Goal: Task Accomplishment & Management: Use online tool/utility

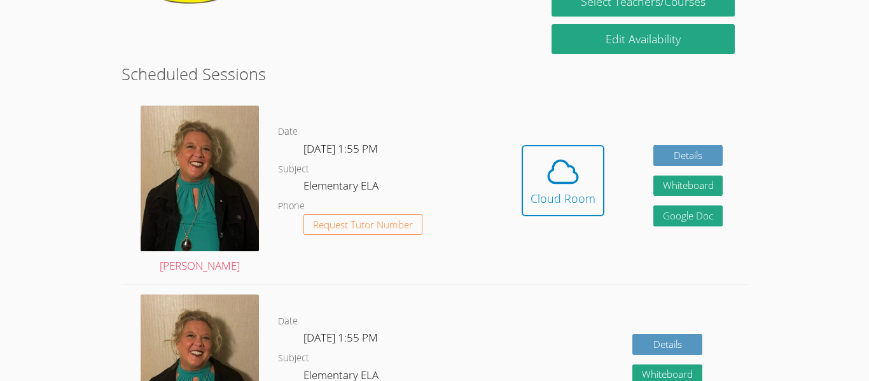
scroll to position [297, 0]
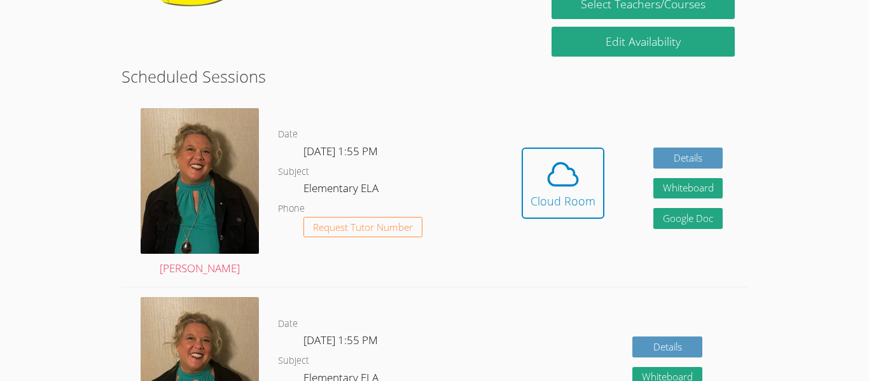
click at [364, 165] on dl "Date [DATE] 1:55 PM Subject Elementary ELA Phone Request Tutor Number" at bounding box center [387, 193] width 219 height 132
click at [366, 225] on span "Request Tutor Number" at bounding box center [363, 228] width 100 height 10
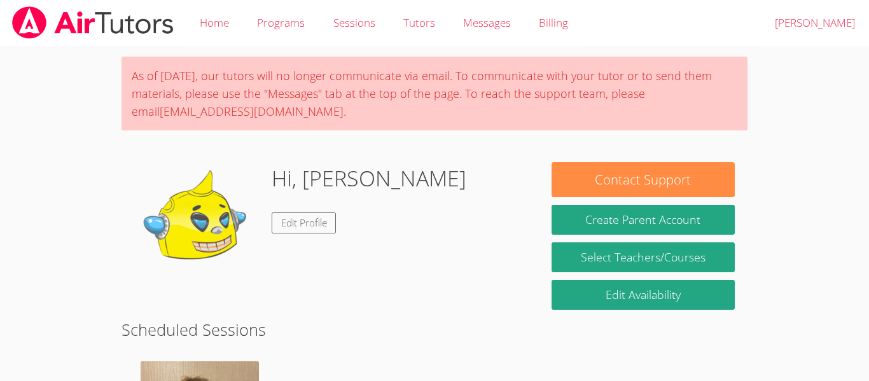
scroll to position [326, 0]
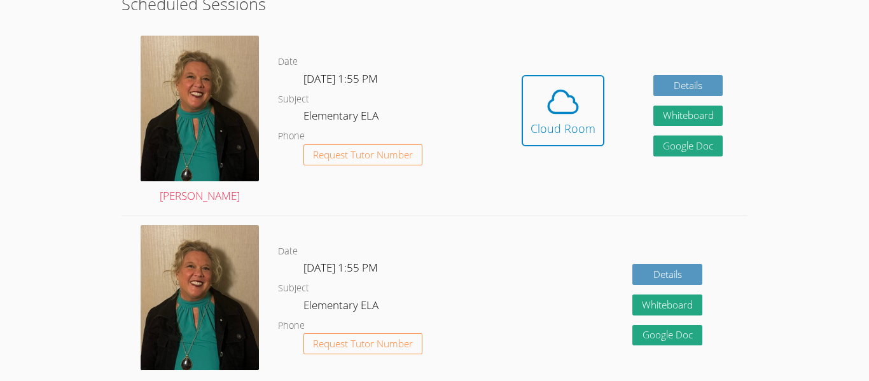
click at [325, 105] on dl "Date Wed Oct 8, 1:55 PM Subject Elementary ELA Phone Request Tutor Number" at bounding box center [387, 120] width 219 height 132
click at [306, 85] on span "Wed Oct 8, 1:55 PM" at bounding box center [340, 78] width 74 height 15
click at [564, 97] on icon at bounding box center [563, 102] width 36 height 36
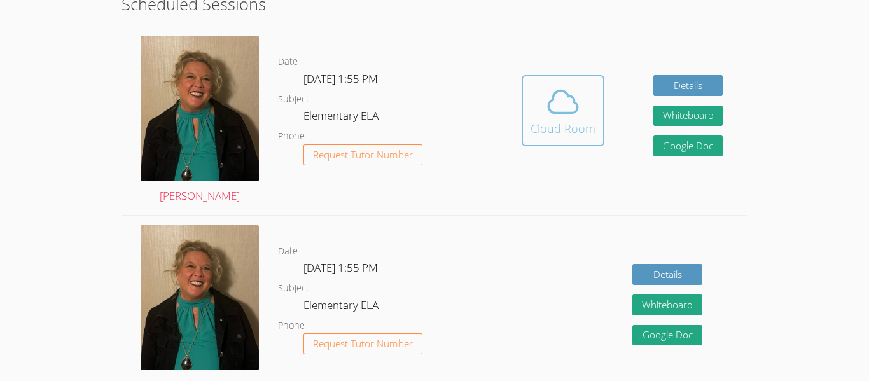
click at [579, 106] on icon at bounding box center [563, 102] width 36 height 36
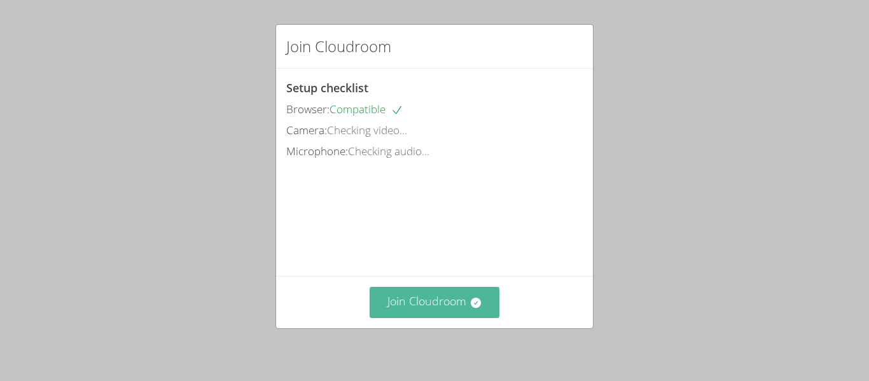
click at [460, 301] on button "Join Cloudroom" at bounding box center [435, 302] width 130 height 31
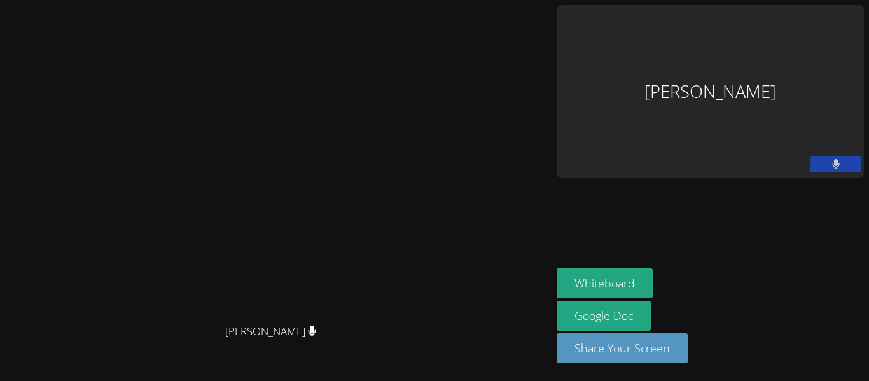
click at [843, 156] on button at bounding box center [835, 164] width 51 height 16
click at [838, 159] on icon at bounding box center [835, 164] width 13 height 11
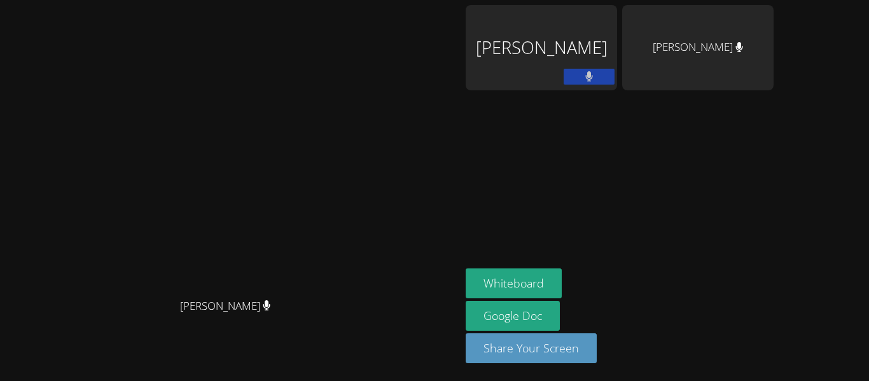
click at [614, 85] on div at bounding box center [588, 78] width 51 height 19
click at [614, 73] on button at bounding box center [588, 77] width 51 height 16
click at [551, 188] on aside "Adnan Ali Gabriela Santamaria Bojorquez Whiteboard Google Doc Share Your Screen" at bounding box center [619, 190] width 318 height 381
click at [614, 86] on div at bounding box center [588, 78] width 51 height 19
click at [614, 70] on button at bounding box center [588, 77] width 51 height 16
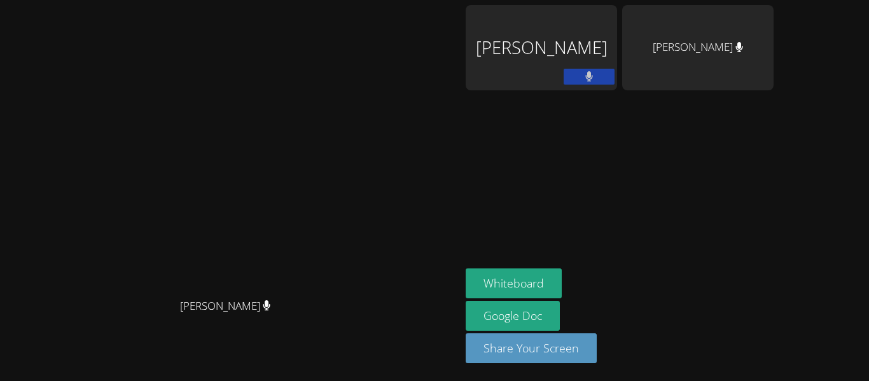
click at [614, 71] on button at bounding box center [588, 77] width 51 height 16
click at [614, 73] on button at bounding box center [588, 77] width 51 height 16
click at [326, 261] on video at bounding box center [230, 164] width 191 height 253
click at [326, 268] on video at bounding box center [230, 164] width 191 height 253
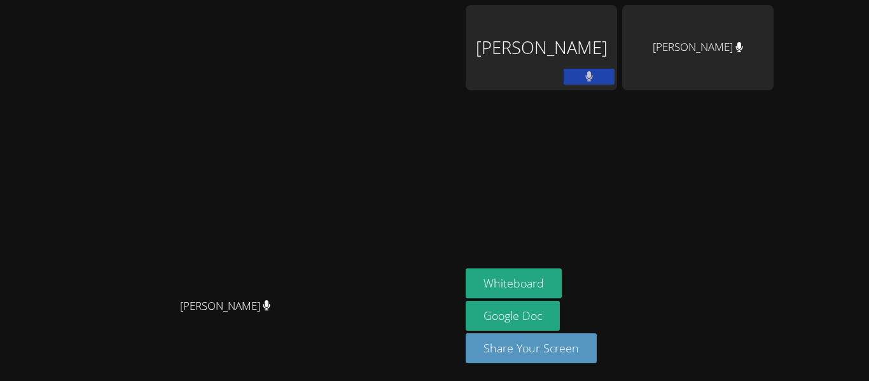
click at [326, 268] on video at bounding box center [230, 164] width 191 height 253
click at [291, 343] on div "[PERSON_NAME]" at bounding box center [230, 317] width 450 height 51
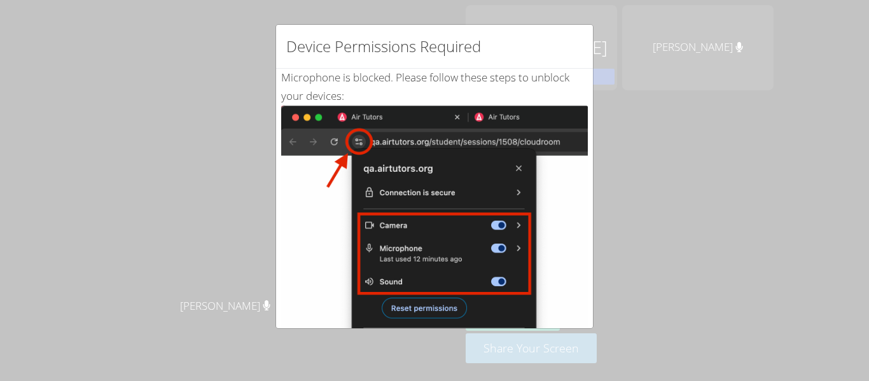
click at [700, 172] on div "Device Permissions Required Microphone is blocked . Please follow these steps t…" at bounding box center [434, 190] width 869 height 381
click at [238, 125] on div "Device Permissions Required Microphone is blocked . Please follow these steps t…" at bounding box center [434, 190] width 869 height 381
click at [406, 303] on img at bounding box center [434, 249] width 307 height 287
click at [707, 202] on div "Device Permissions Required Microphone is blocked . Please follow these steps t…" at bounding box center [434, 190] width 869 height 381
click at [369, 115] on img at bounding box center [434, 249] width 307 height 287
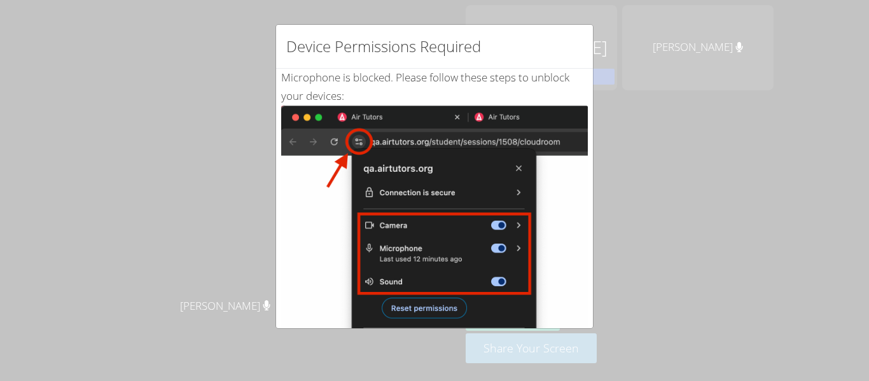
click at [579, 31] on div "Device Permissions Required" at bounding box center [434, 47] width 317 height 44
click at [581, 27] on div "Device Permissions Required" at bounding box center [434, 47] width 317 height 44
click at [296, 116] on img at bounding box center [434, 249] width 307 height 287
click at [296, 123] on img at bounding box center [434, 249] width 307 height 287
click at [297, 120] on img at bounding box center [434, 249] width 307 height 287
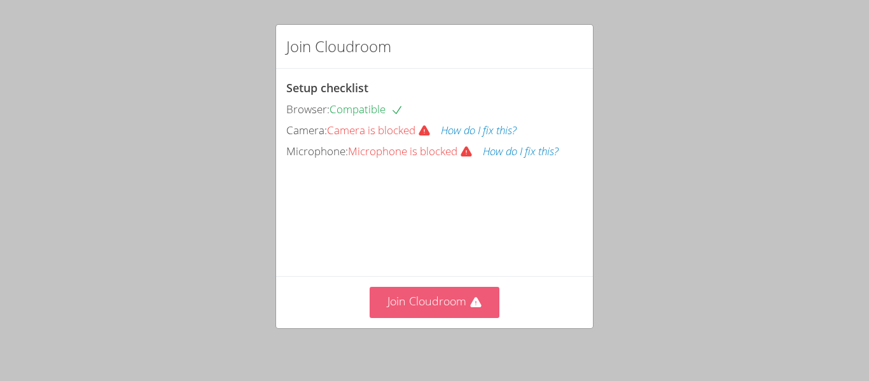
click at [435, 301] on button "Join Cloudroom" at bounding box center [435, 302] width 130 height 31
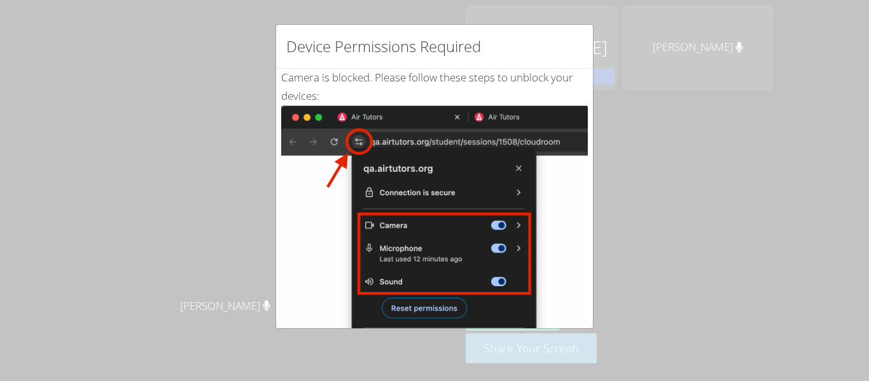
click at [423, 304] on img at bounding box center [434, 249] width 307 height 287
click at [426, 315] on img at bounding box center [434, 249] width 307 height 287
click at [474, 133] on img at bounding box center [434, 249] width 307 height 287
click at [516, 158] on img at bounding box center [434, 249] width 307 height 287
click at [428, 312] on img at bounding box center [434, 249] width 307 height 287
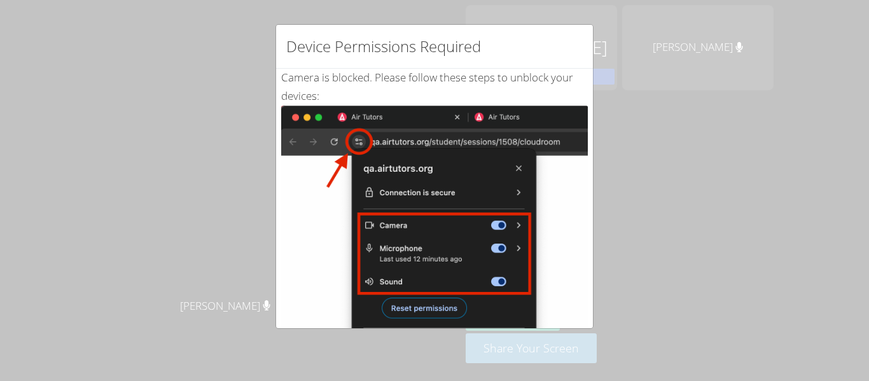
click at [423, 310] on img at bounding box center [434, 249] width 307 height 287
click at [455, 333] on div "Device Permissions Required Camera is blocked . Please follow these steps to un…" at bounding box center [434, 190] width 869 height 381
click at [386, 45] on h2 "Device Permissions Required" at bounding box center [383, 46] width 195 height 23
click at [413, 298] on img at bounding box center [434, 249] width 307 height 287
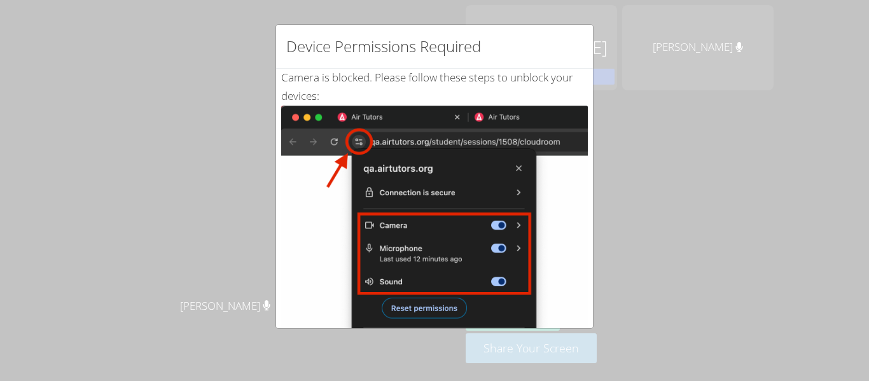
click at [415, 308] on img at bounding box center [434, 249] width 307 height 287
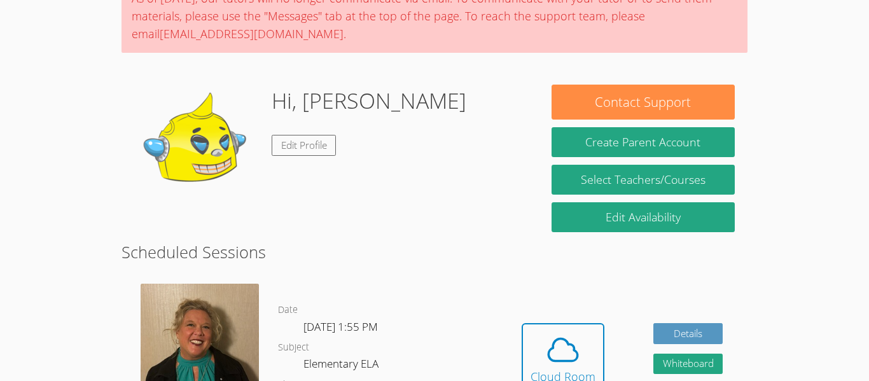
scroll to position [203, 0]
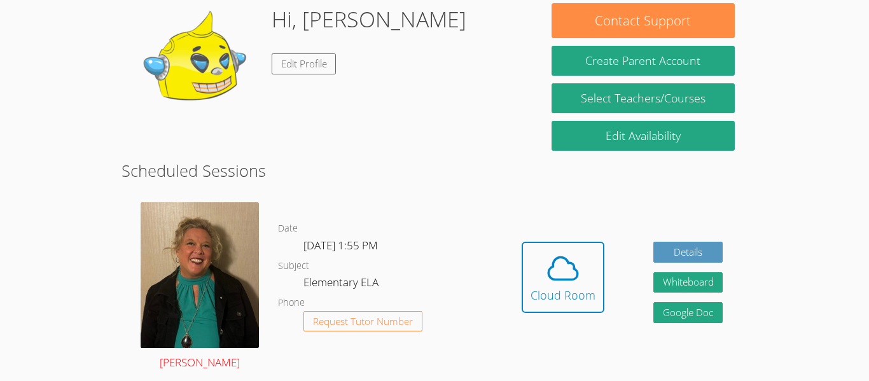
click at [204, 280] on img at bounding box center [200, 275] width 118 height 146
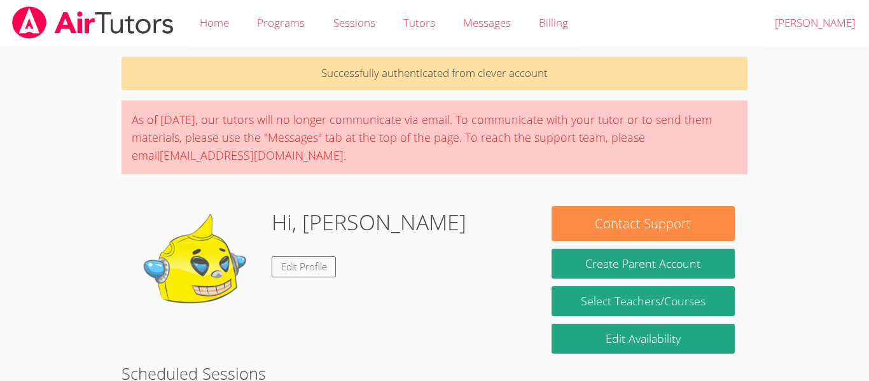
scroll to position [203, 0]
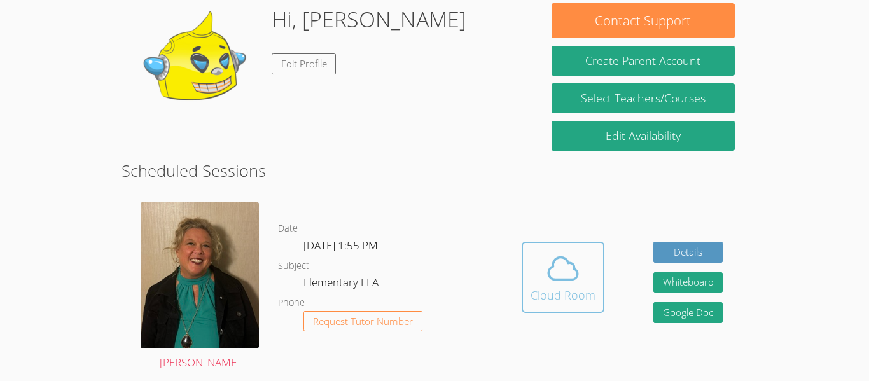
click at [556, 270] on icon at bounding box center [563, 269] width 36 height 36
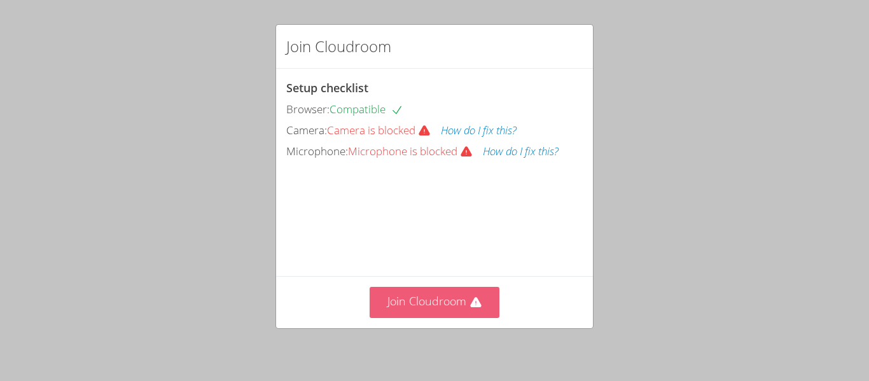
click at [453, 299] on button "Join Cloudroom" at bounding box center [435, 302] width 130 height 31
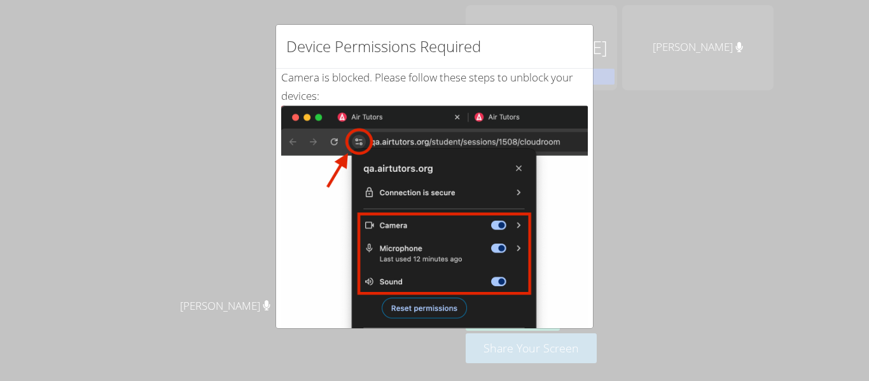
click at [410, 59] on div "Device Permissions Required" at bounding box center [434, 47] width 317 height 44
click at [397, 1] on div "Device Permissions Required Camera is blocked . Please follow these steps to un…" at bounding box center [434, 190] width 869 height 381
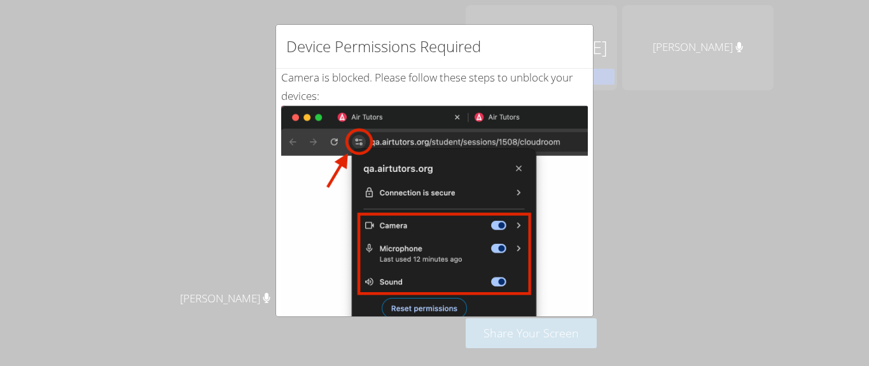
click at [423, 296] on img at bounding box center [434, 249] width 307 height 287
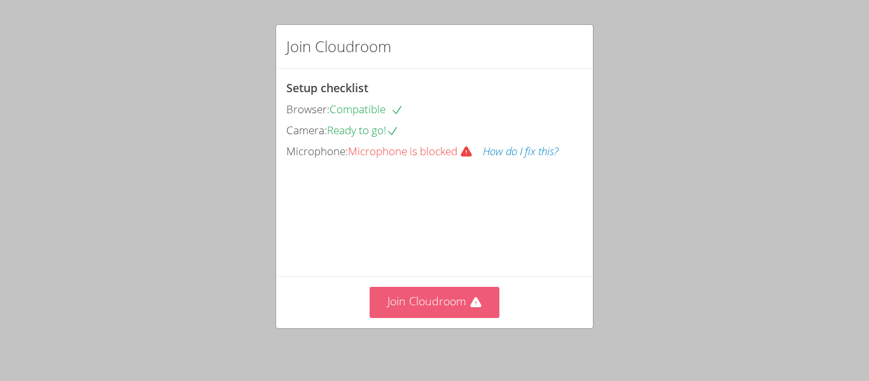
click at [454, 297] on button "Join Cloudroom" at bounding box center [435, 302] width 130 height 31
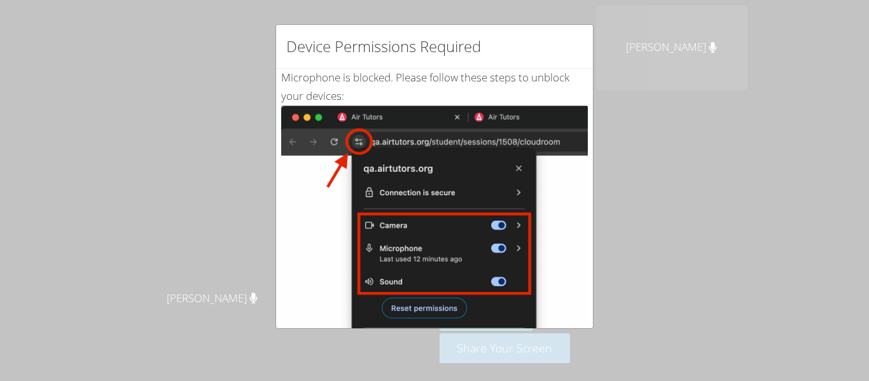
click at [411, 307] on img at bounding box center [434, 249] width 307 height 287
click at [407, 313] on img at bounding box center [434, 249] width 307 height 287
click at [394, 267] on img at bounding box center [434, 249] width 307 height 287
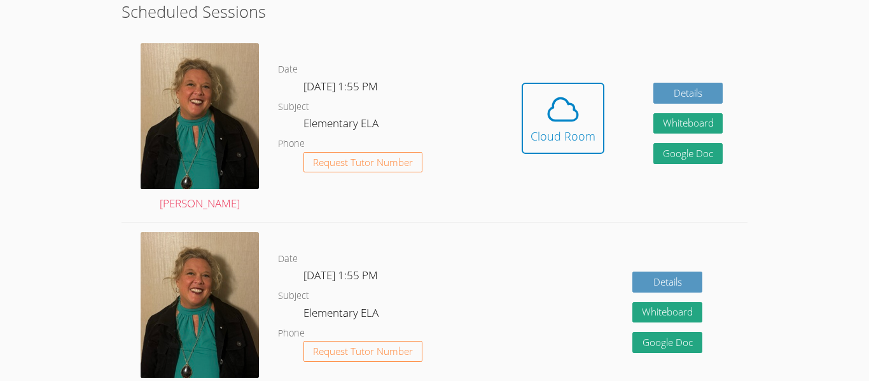
scroll to position [363, 0]
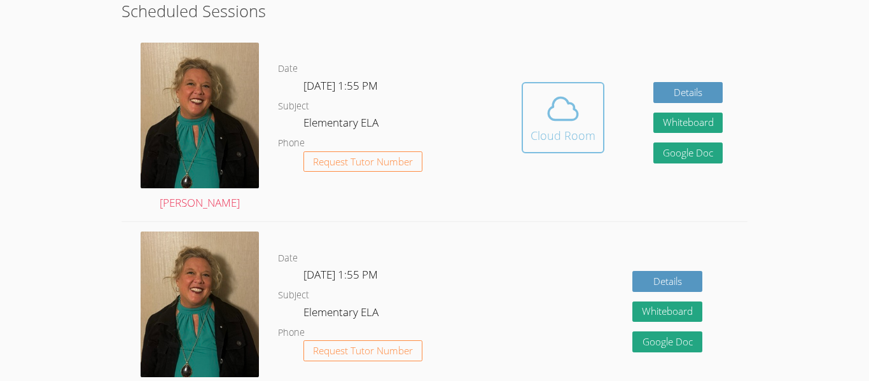
click at [569, 120] on icon at bounding box center [562, 109] width 29 height 22
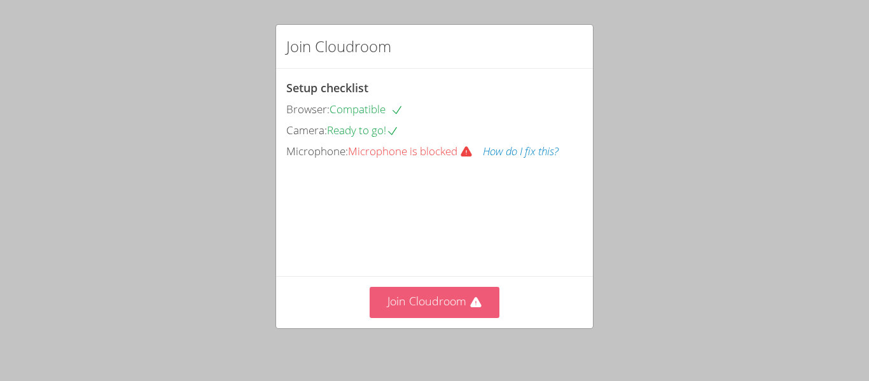
click at [429, 312] on button "Join Cloudroom" at bounding box center [435, 302] width 130 height 31
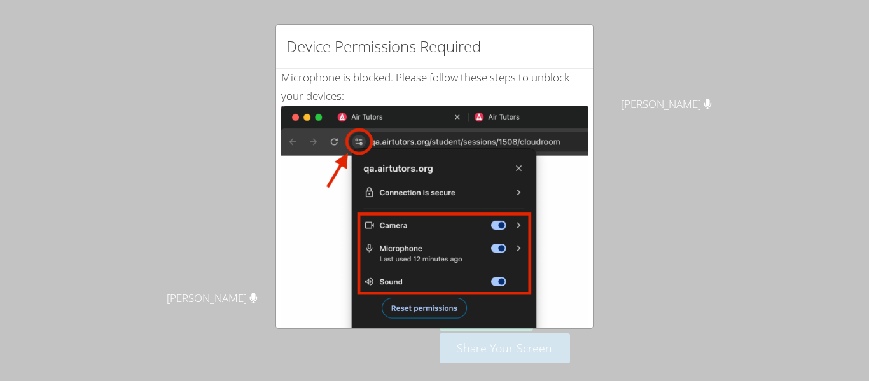
click at [418, 308] on img at bounding box center [434, 249] width 307 height 287
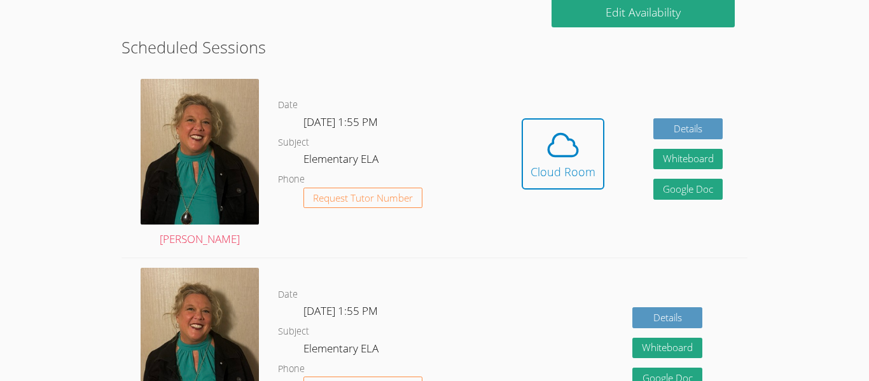
scroll to position [333, 0]
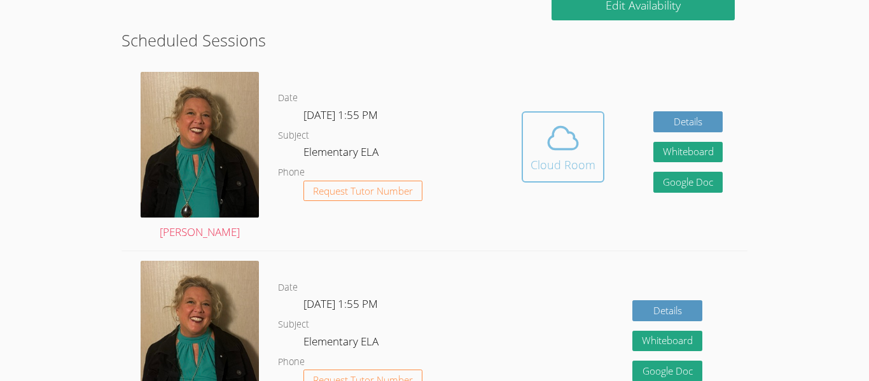
click at [565, 165] on div "Cloud Room" at bounding box center [562, 165] width 65 height 18
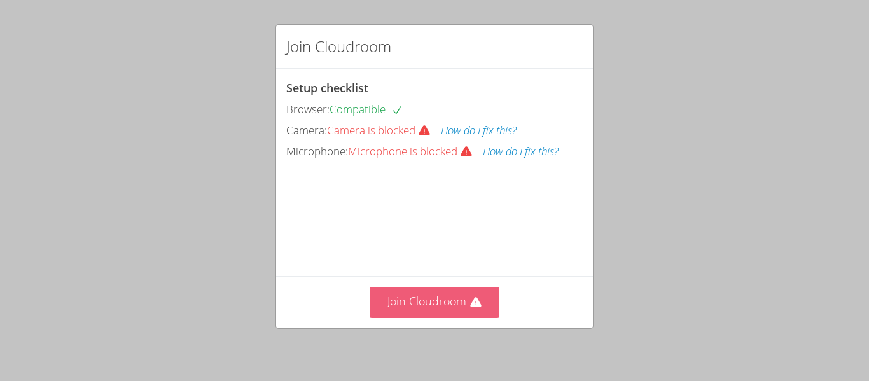
click at [458, 304] on button "Join Cloudroom" at bounding box center [435, 302] width 130 height 31
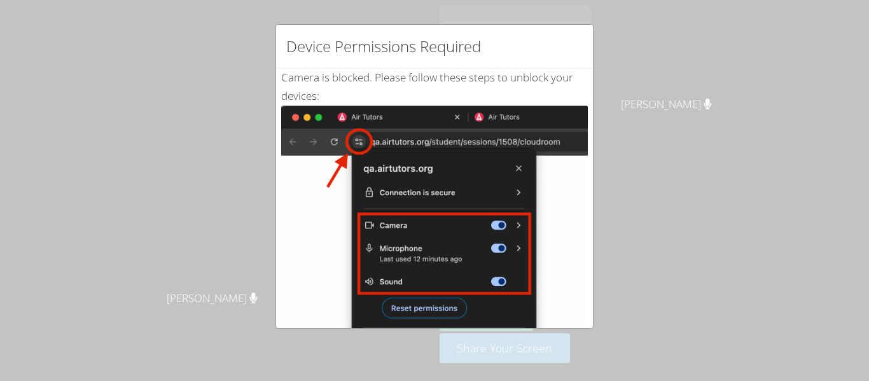
click at [50, 21] on div "Device Permissions Required Camera is blocked . Please follow these steps to un…" at bounding box center [434, 190] width 869 height 381
click at [60, 8] on div "Device Permissions Required Camera is blocked . Please follow these steps to un…" at bounding box center [434, 190] width 869 height 381
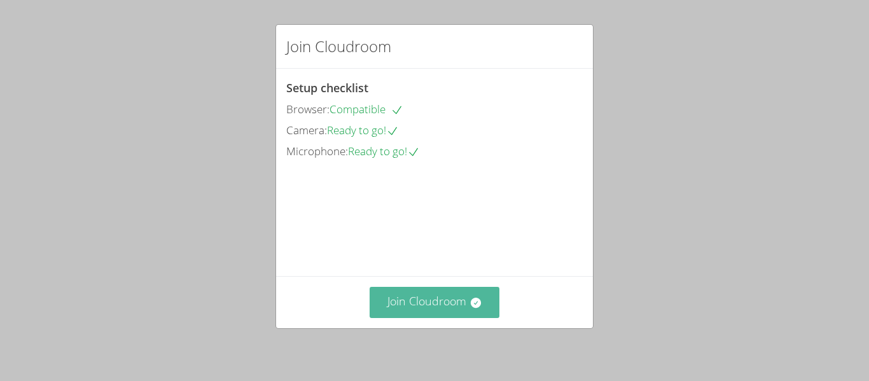
click at [423, 291] on button "Join Cloudroom" at bounding box center [435, 302] width 130 height 31
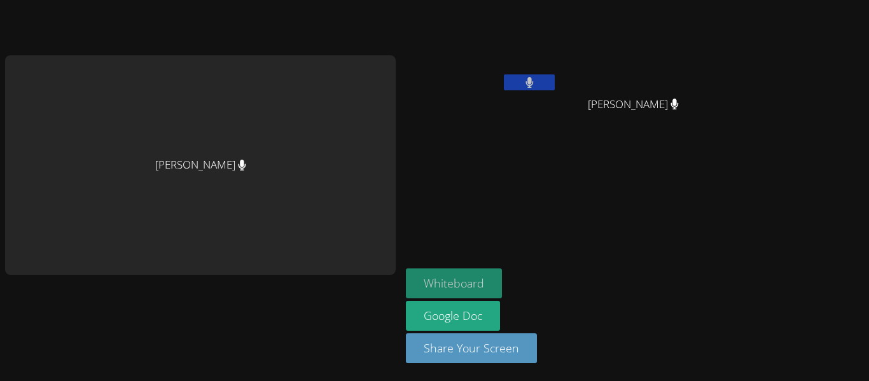
click at [466, 274] on button "Whiteboard" at bounding box center [454, 283] width 96 height 30
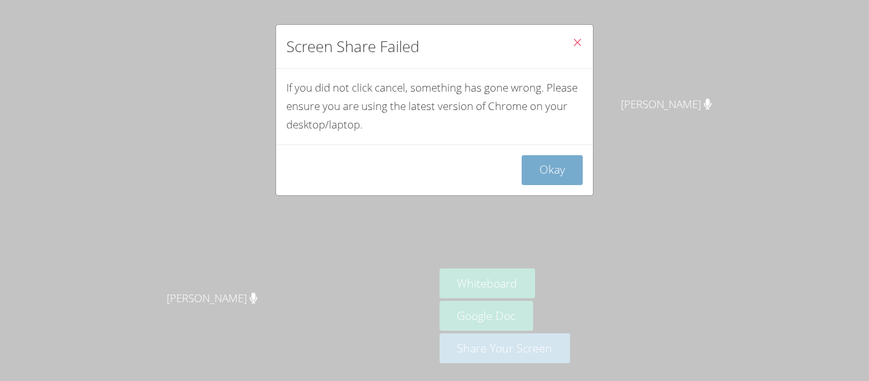
click at [560, 170] on button "Okay" at bounding box center [552, 170] width 61 height 30
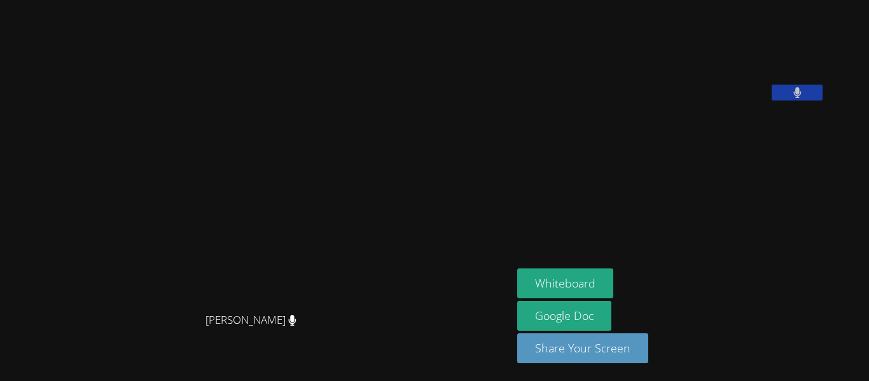
click at [517, 268] on button "Whiteboard" at bounding box center [565, 283] width 96 height 30
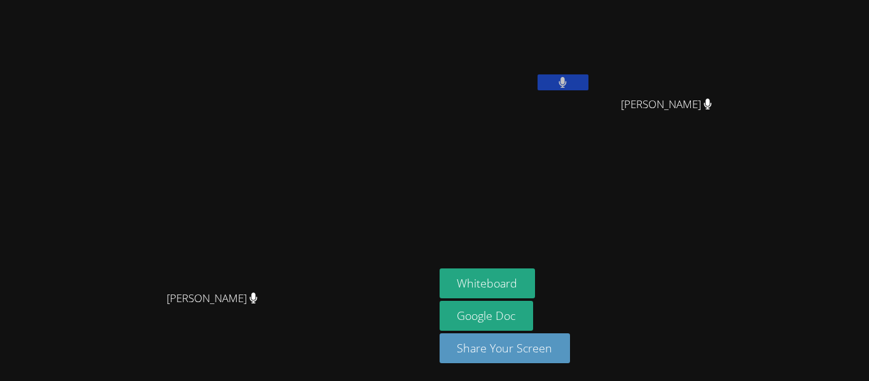
click at [588, 85] on button at bounding box center [562, 82] width 51 height 16
click at [588, 84] on button at bounding box center [562, 82] width 51 height 16
click at [535, 272] on button "Whiteboard" at bounding box center [487, 283] width 96 height 30
